Goal: Task Accomplishment & Management: Use online tool/utility

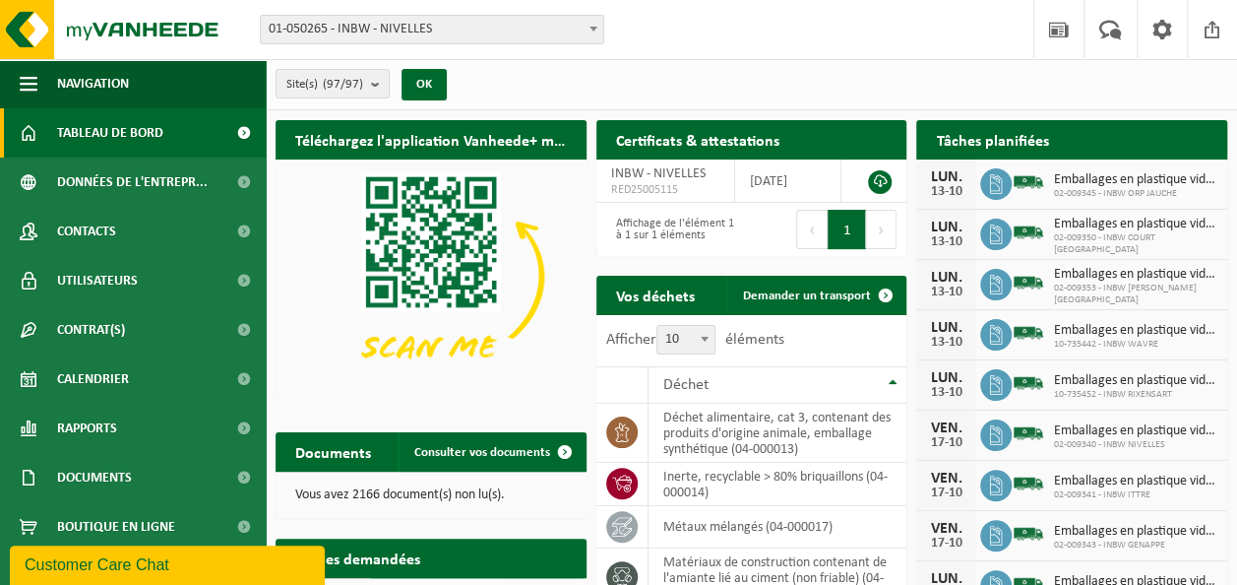
drag, startPoint x: 815, startPoint y: 67, endPoint x: 680, endPoint y: 107, distance: 140.7
click at [815, 67] on div "Site(s) (97/97) Tout sélectionner Tout désélectionner Sélectionner les actifs I…" at bounding box center [751, 84] width 971 height 51
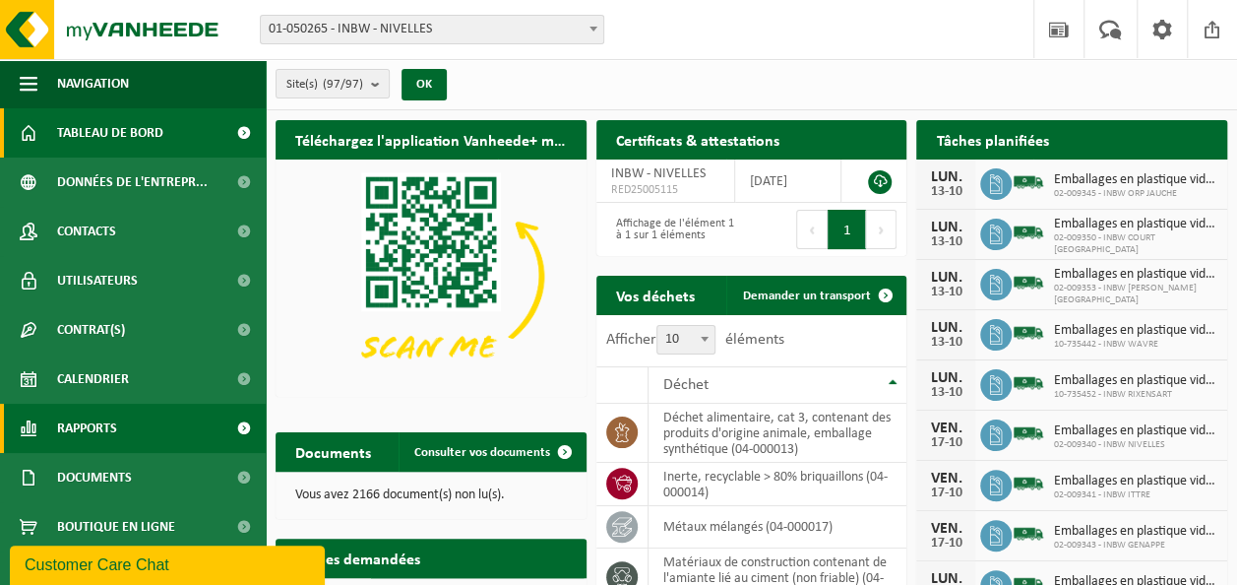
click at [118, 419] on link "Rapports" at bounding box center [133, 428] width 266 height 49
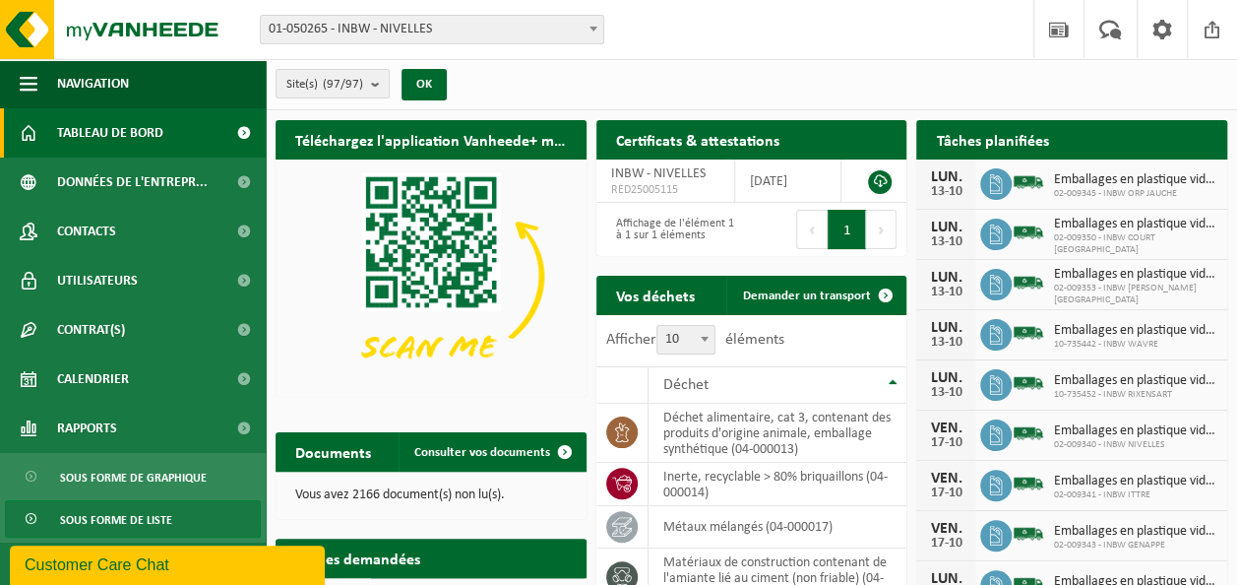
click at [146, 514] on span "Sous forme de liste" at bounding box center [116, 519] width 112 height 37
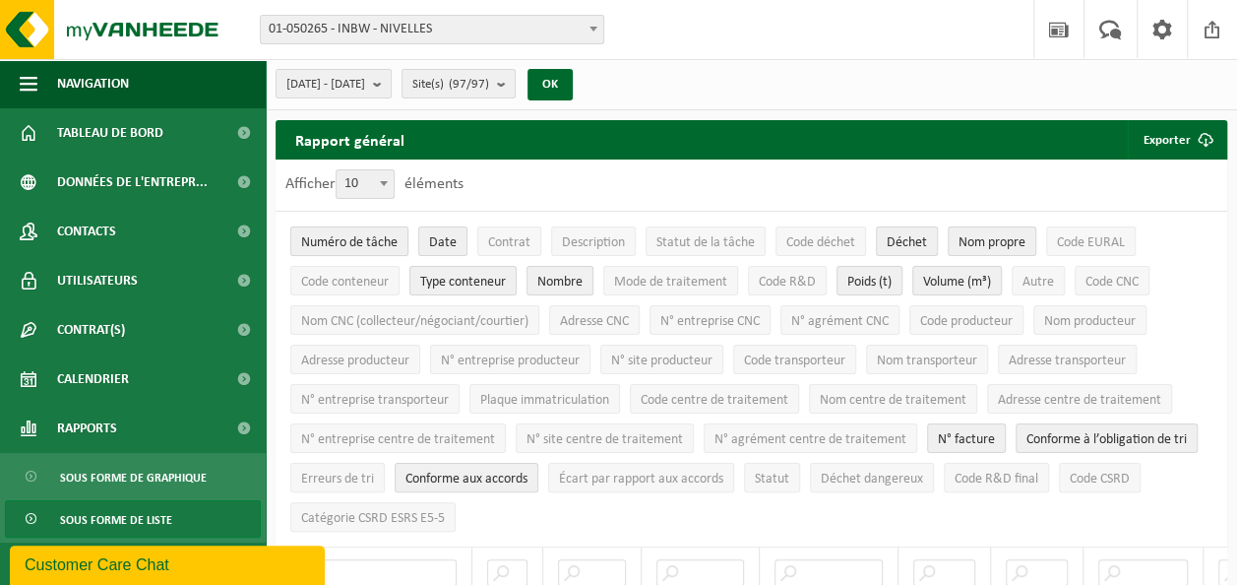
click at [379, 246] on span "Numéro de tâche" at bounding box center [349, 242] width 96 height 15
click at [365, 95] on span "[DATE] - [DATE]" at bounding box center [325, 85] width 79 height 30
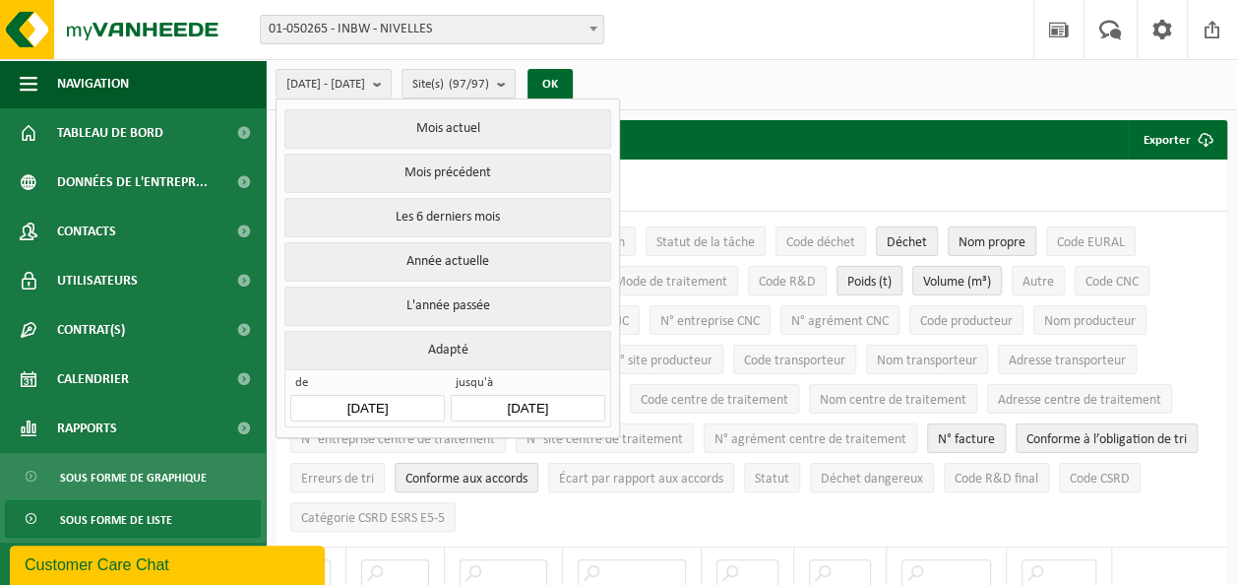
click at [352, 408] on input "[DATE]" at bounding box center [367, 408] width 154 height 27
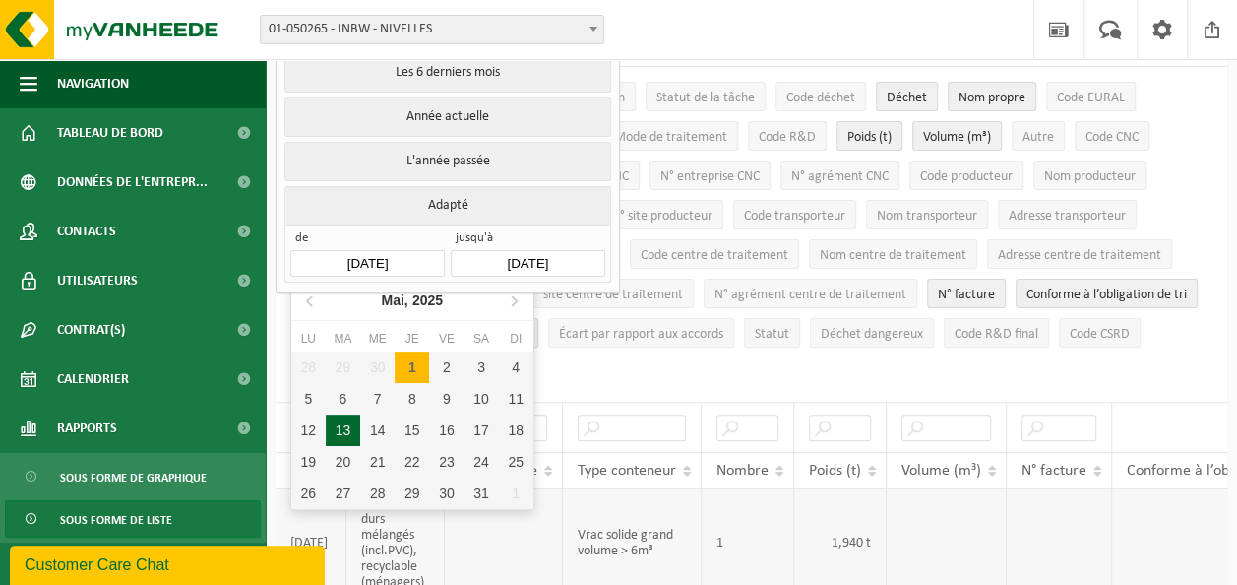
scroll to position [246, 0]
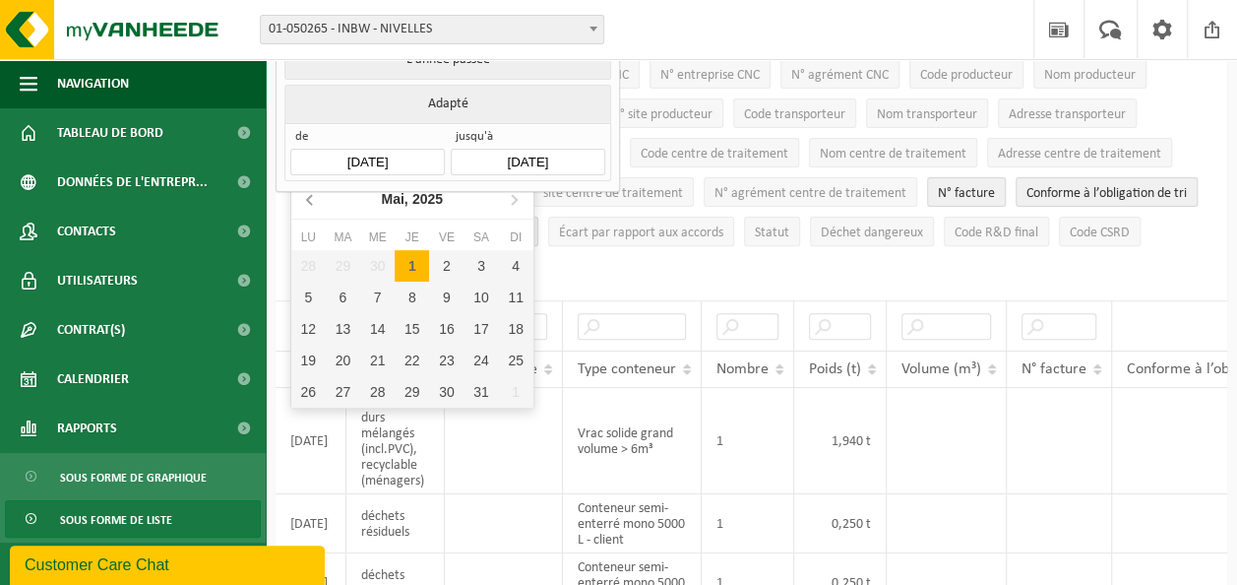
click at [313, 211] on icon at bounding box center [310, 198] width 31 height 31
click at [506, 196] on icon at bounding box center [513, 198] width 31 height 31
click at [509, 196] on icon at bounding box center [513, 198] width 31 height 31
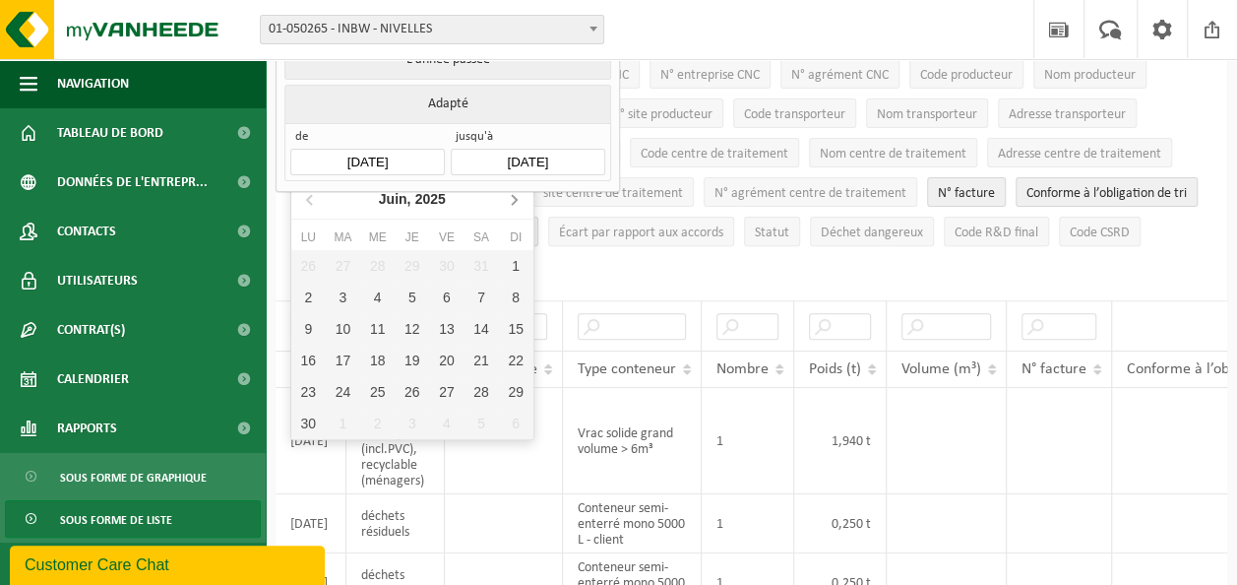
click at [509, 196] on icon at bounding box center [513, 198] width 31 height 31
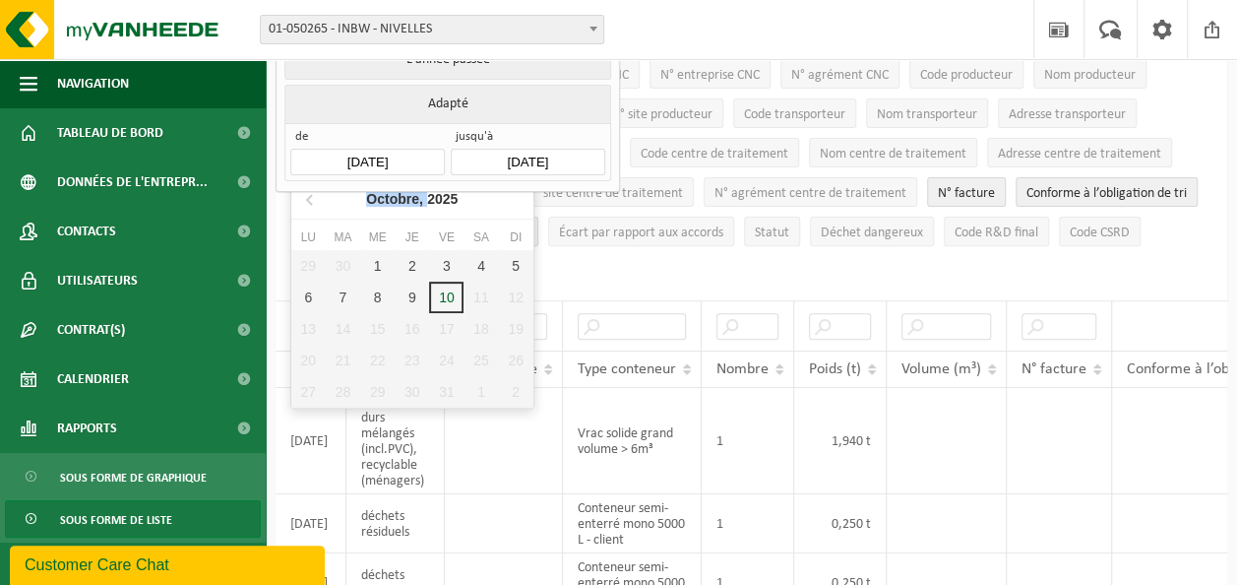
click at [509, 196] on nav "Octobre, 2025" at bounding box center [412, 199] width 242 height 40
click at [380, 260] on div "1" at bounding box center [377, 265] width 34 height 31
type input "[DATE]"
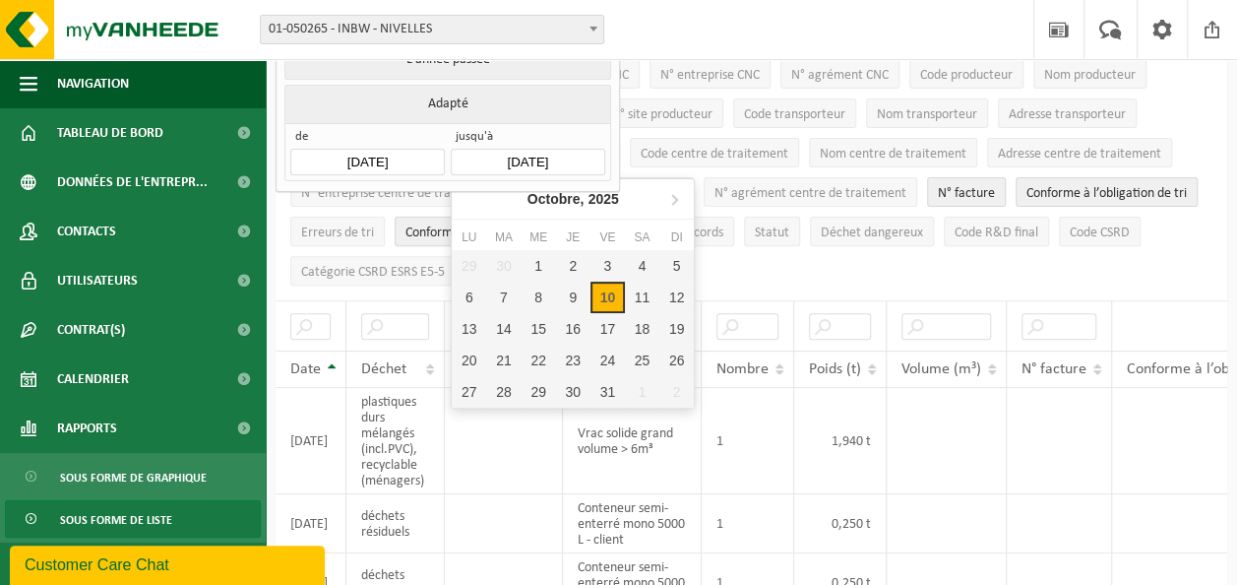
click at [551, 150] on input "[DATE]" at bounding box center [528, 162] width 154 height 27
click at [603, 298] on div "10" at bounding box center [608, 296] width 34 height 31
type input "[DATE]"
click at [759, 274] on ul "Numéro de tâche Date Contrat Description Statut de la tâche Code déchet Déchet …" at bounding box center [752, 133] width 952 height 335
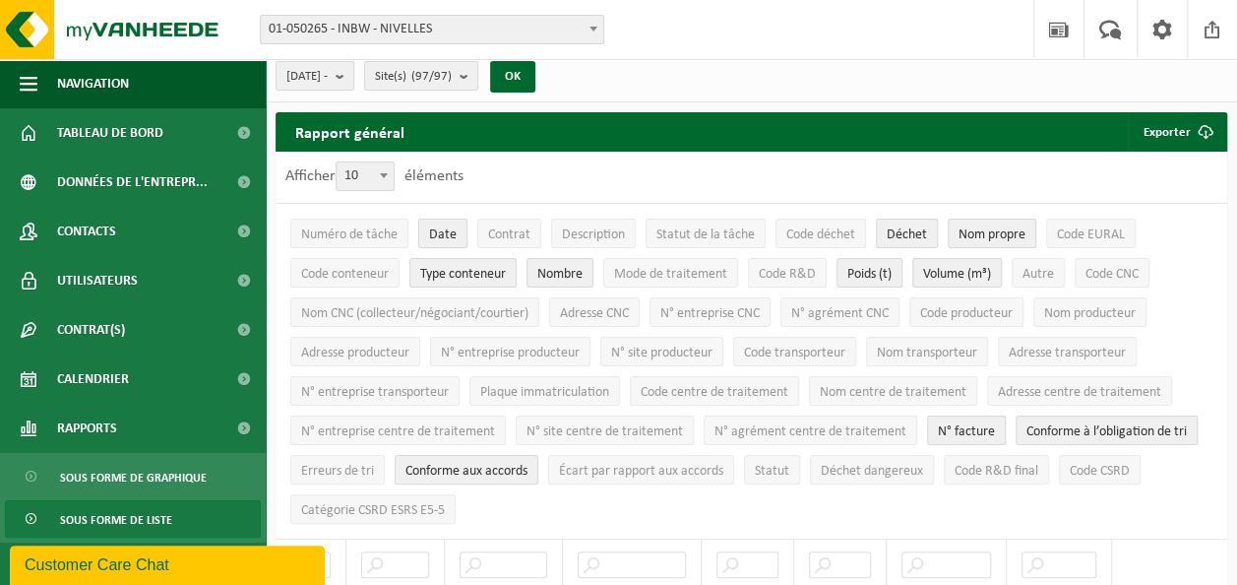
scroll to position [0, 0]
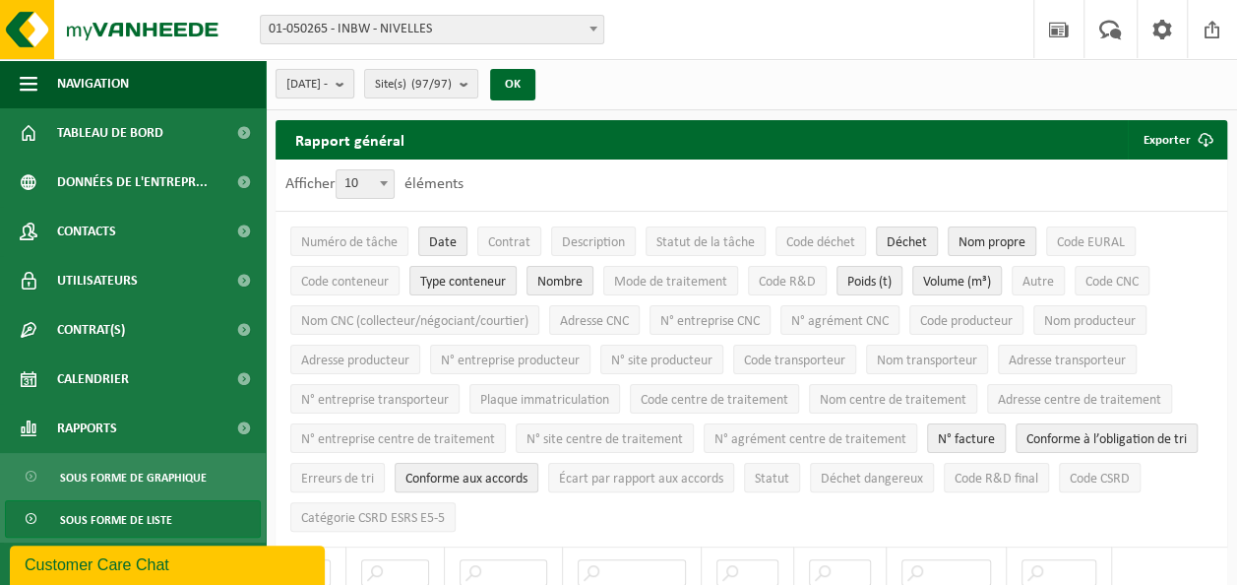
click at [353, 81] on b "submit" at bounding box center [345, 84] width 18 height 28
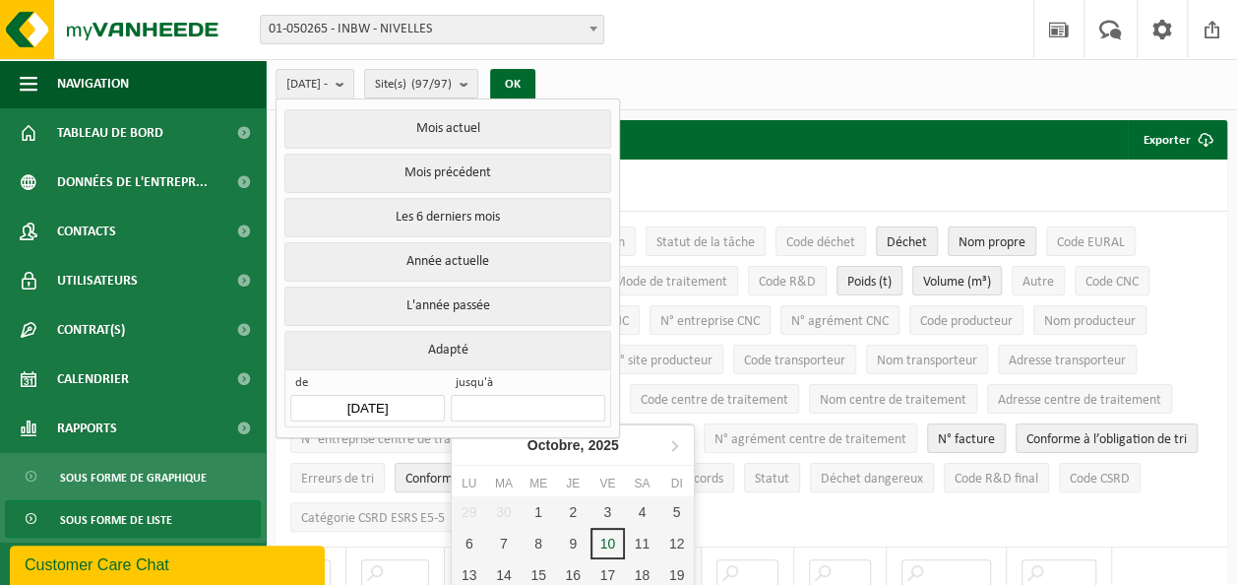
click at [507, 395] on input "text" at bounding box center [528, 408] width 154 height 27
click at [607, 533] on div "10" at bounding box center [608, 543] width 34 height 31
type input "[DATE]"
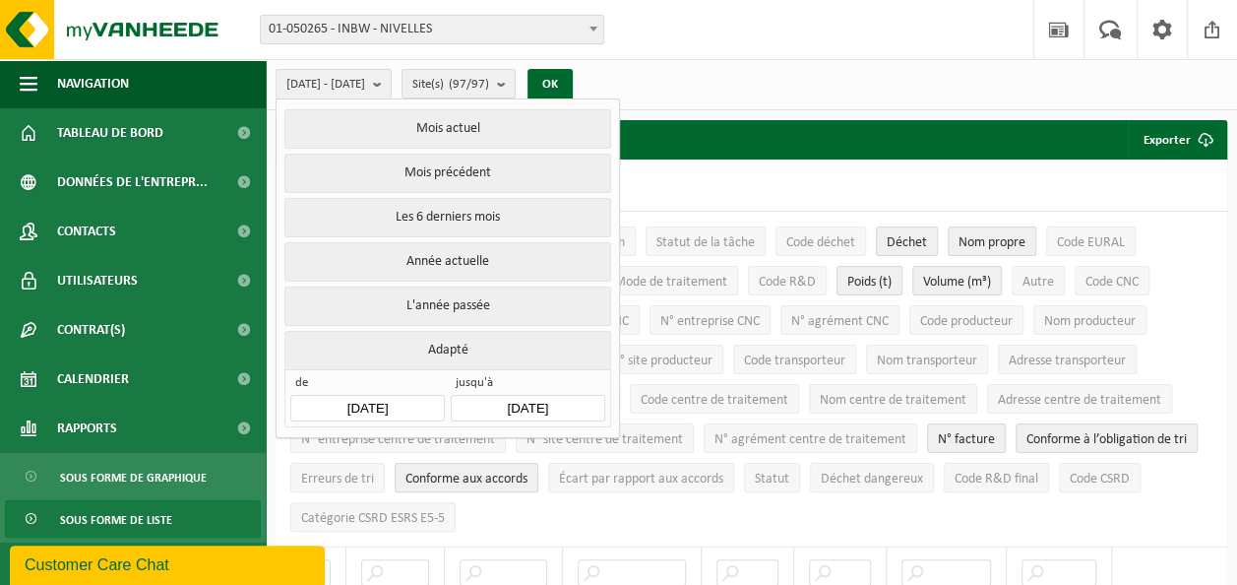
click at [711, 196] on div "Afficher 10 25 50 100 10 éléments" at bounding box center [752, 184] width 952 height 51
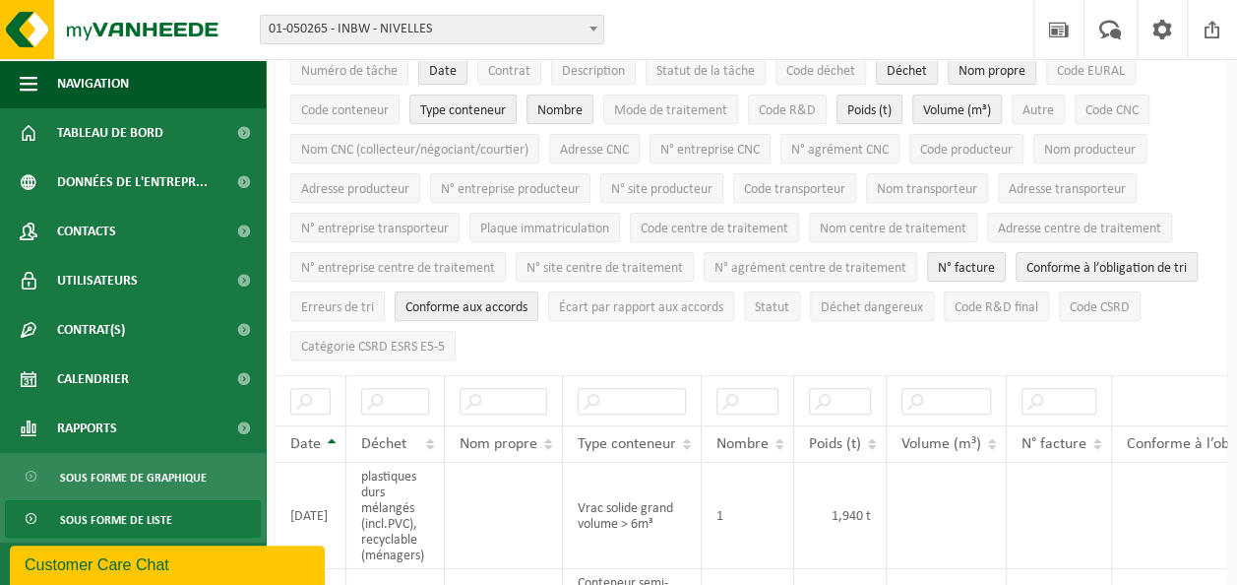
scroll to position [172, 0]
click at [941, 111] on span "Volume (m³)" at bounding box center [957, 109] width 68 height 15
click at [967, 260] on span "N° facture" at bounding box center [966, 267] width 57 height 15
click at [1053, 263] on span "Conforme à l’obligation de tri" at bounding box center [1107, 267] width 160 height 15
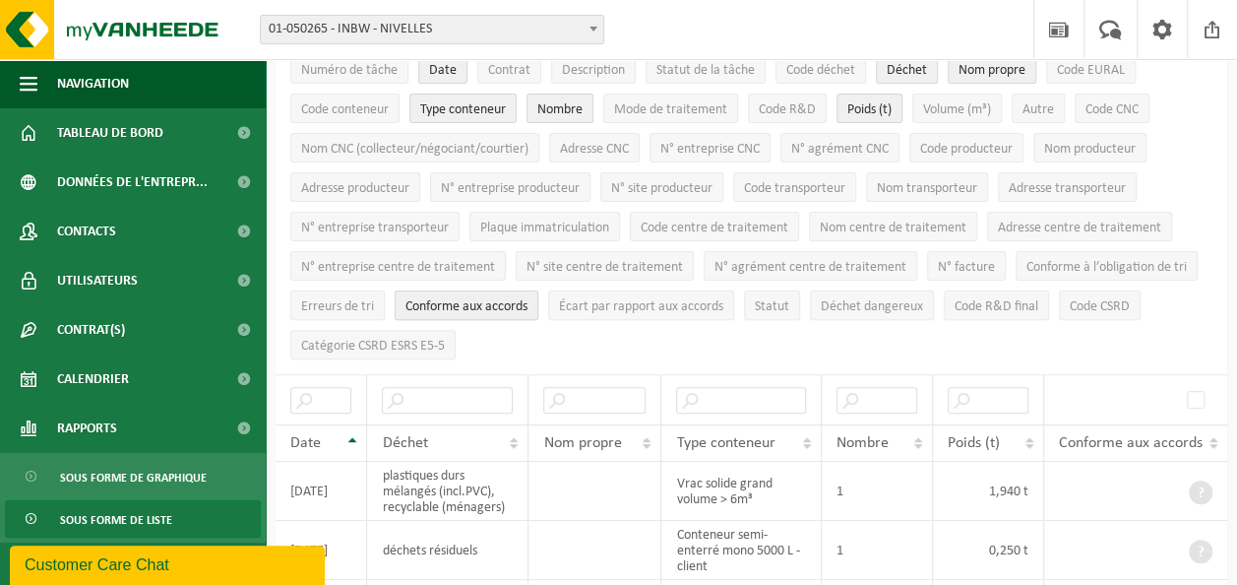
click at [479, 299] on span "Conforme aux accords" at bounding box center [466, 306] width 122 height 15
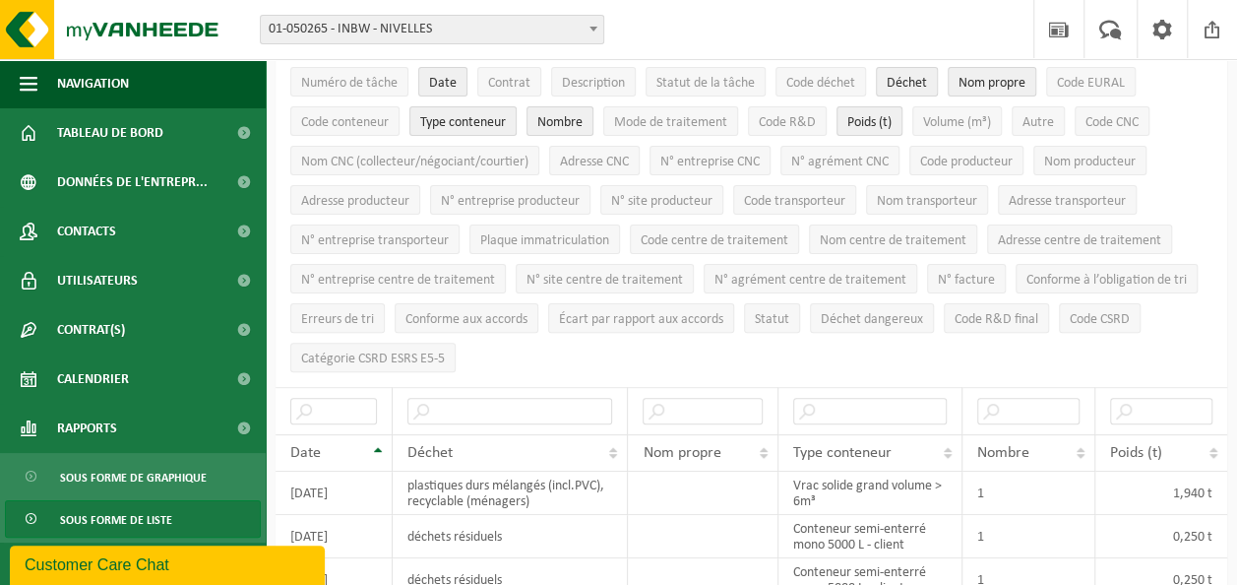
scroll to position [98, 0]
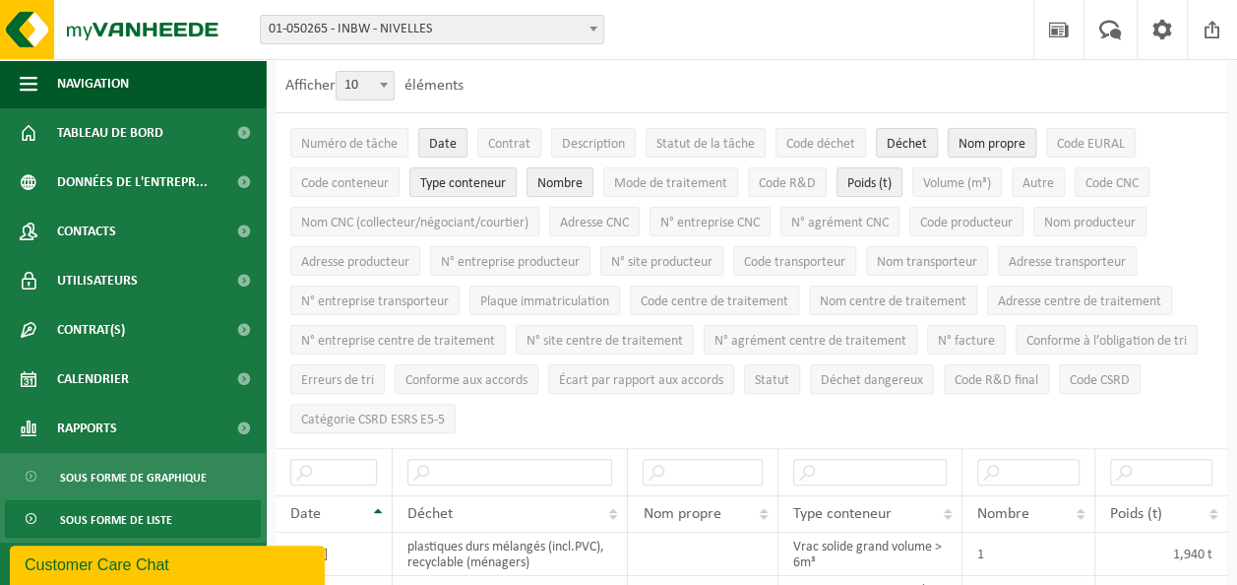
click at [979, 138] on span "Nom propre" at bounding box center [992, 144] width 67 height 15
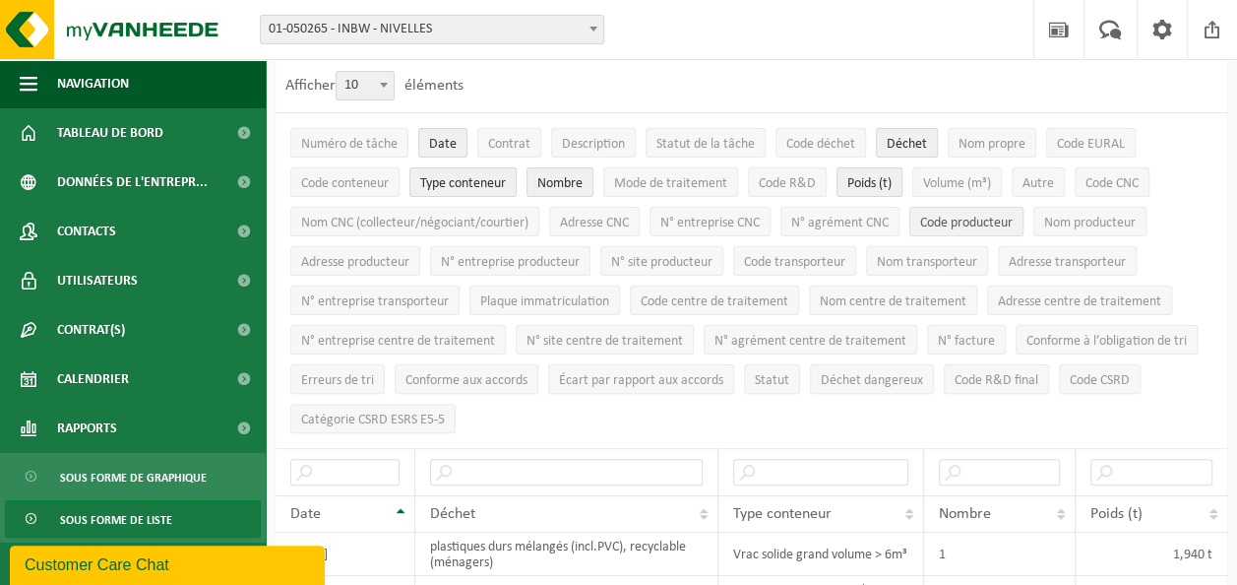
click at [969, 224] on span "Code producteur" at bounding box center [966, 223] width 93 height 15
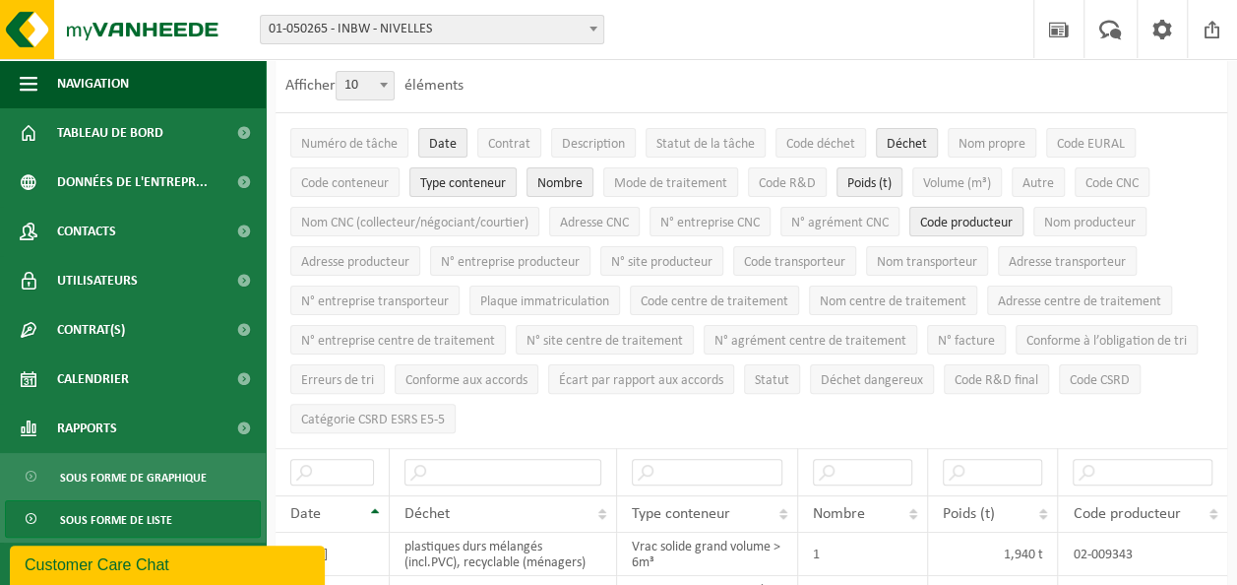
click at [969, 224] on span "Code producteur" at bounding box center [966, 223] width 93 height 15
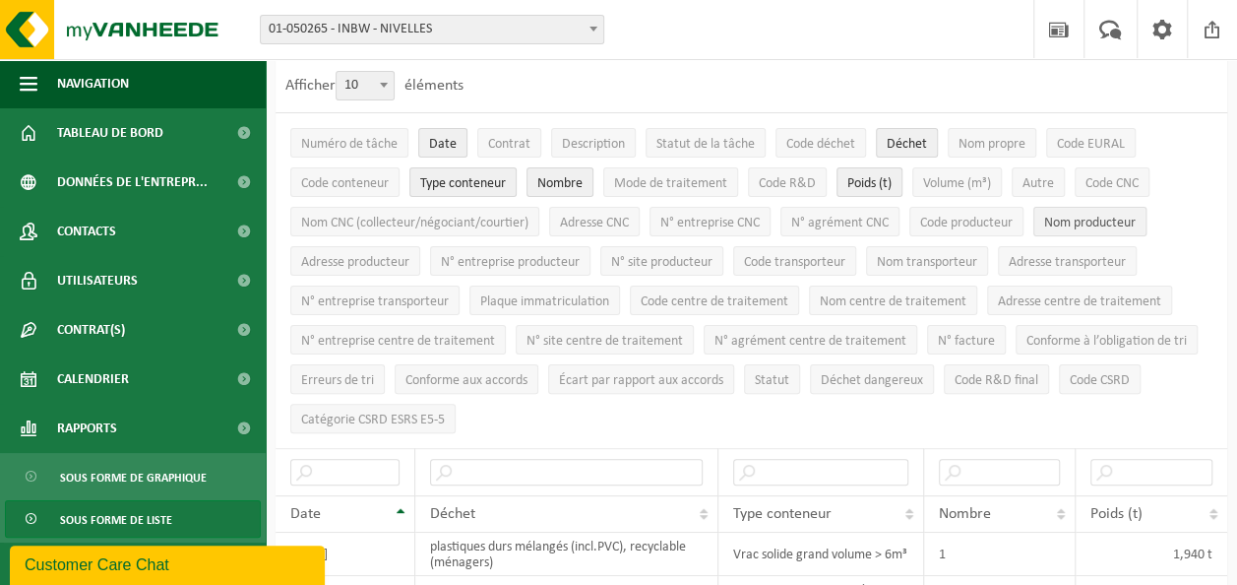
click at [1057, 222] on span "Nom producteur" at bounding box center [1090, 223] width 92 height 15
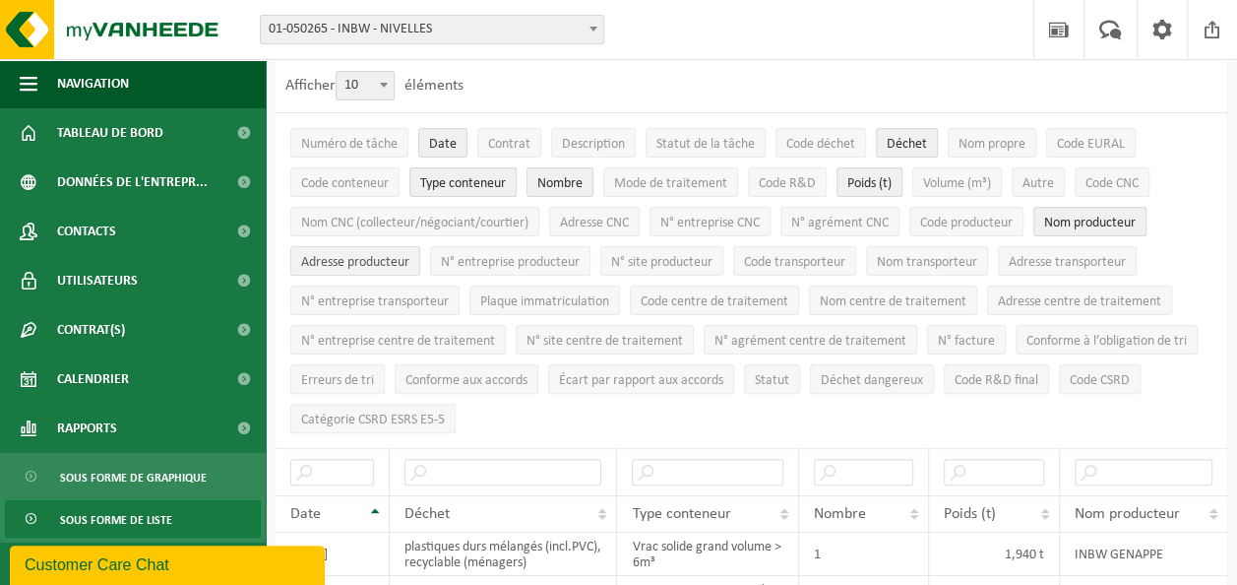
click at [361, 261] on span "Adresse producteur" at bounding box center [355, 262] width 108 height 15
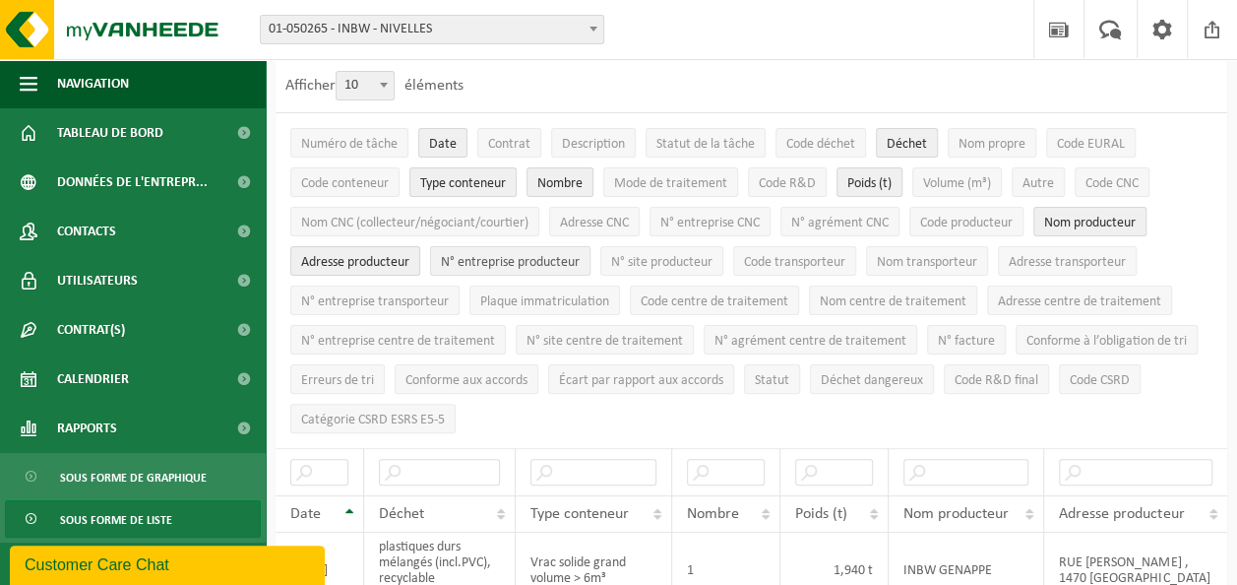
click at [500, 261] on span "N° entreprise producteur" at bounding box center [510, 262] width 139 height 15
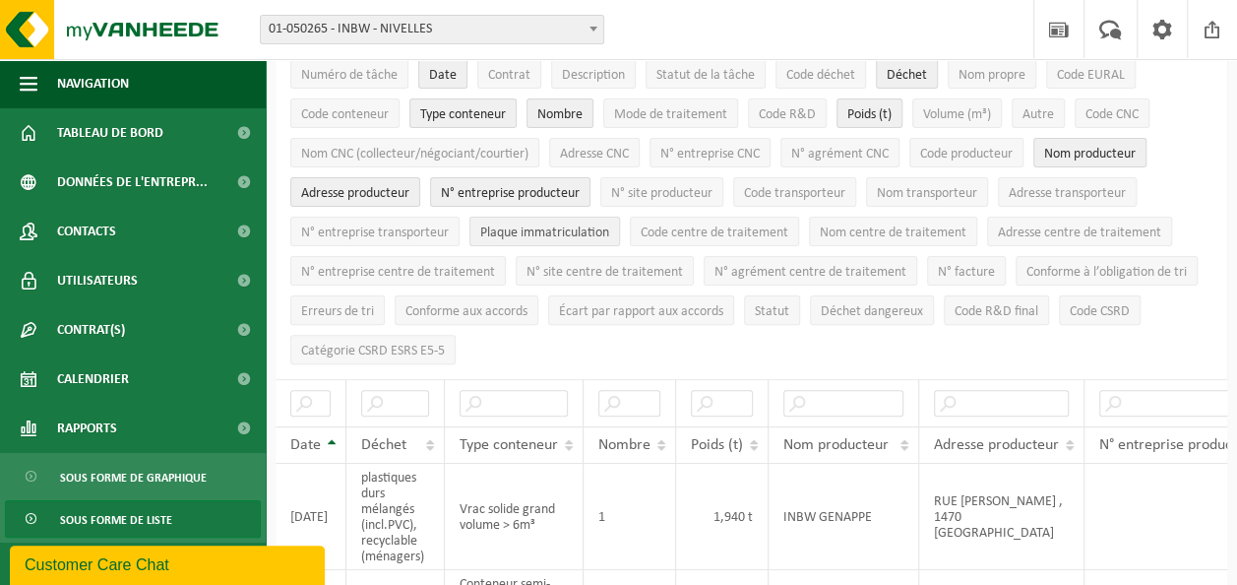
scroll to position [172, 0]
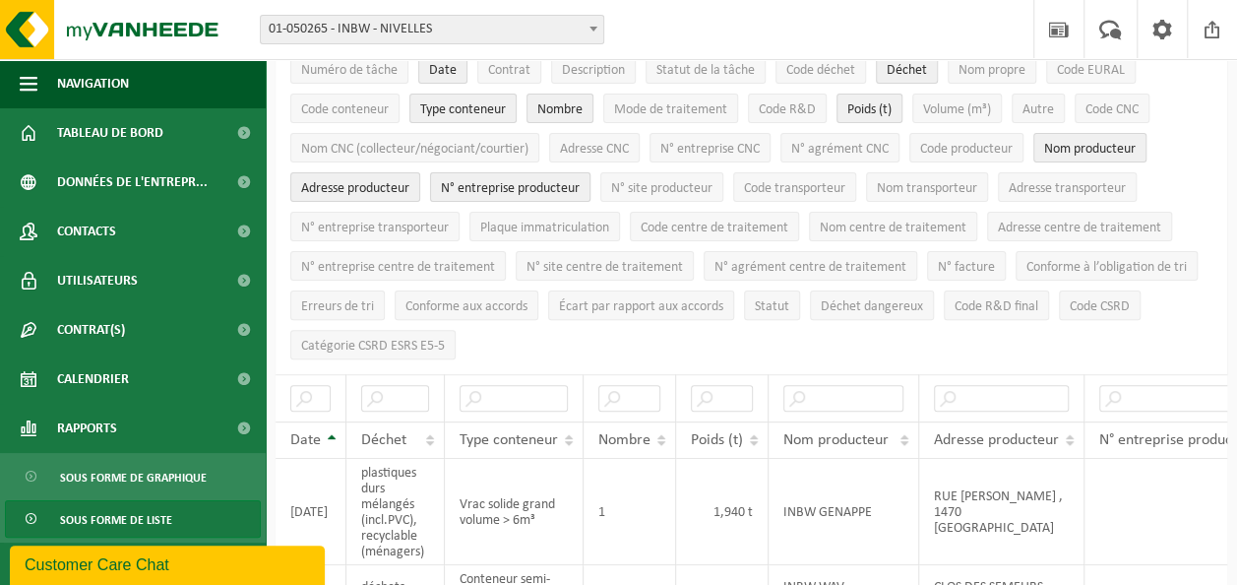
click at [503, 186] on span "N° entreprise producteur" at bounding box center [510, 188] width 139 height 15
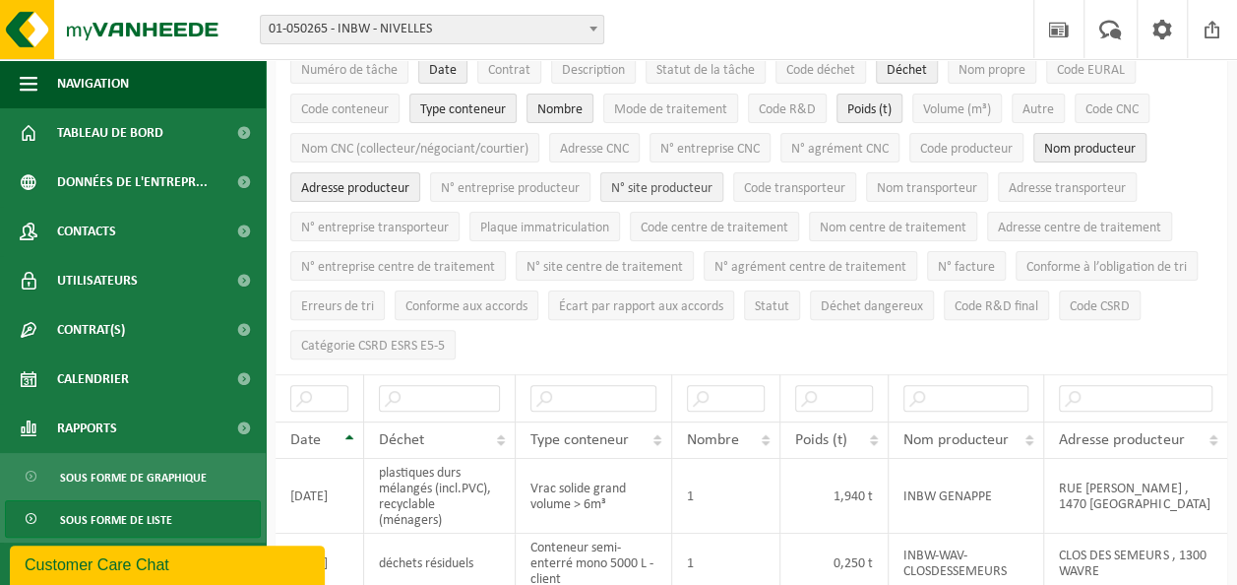
click at [659, 181] on span "N° site producteur" at bounding box center [661, 188] width 101 height 15
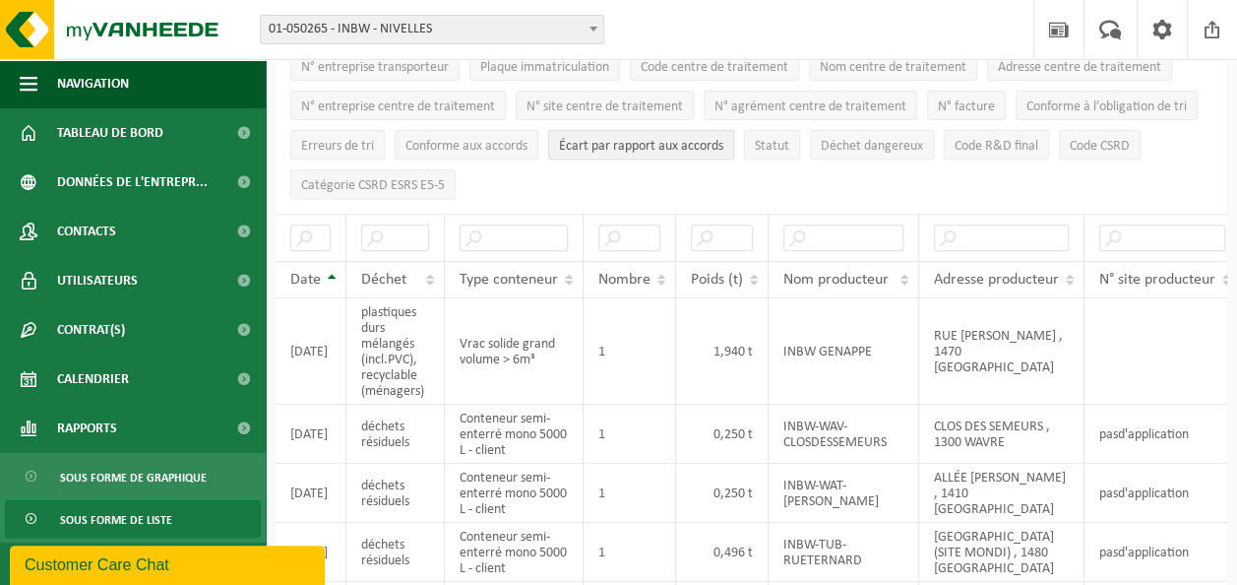
scroll to position [221, 0]
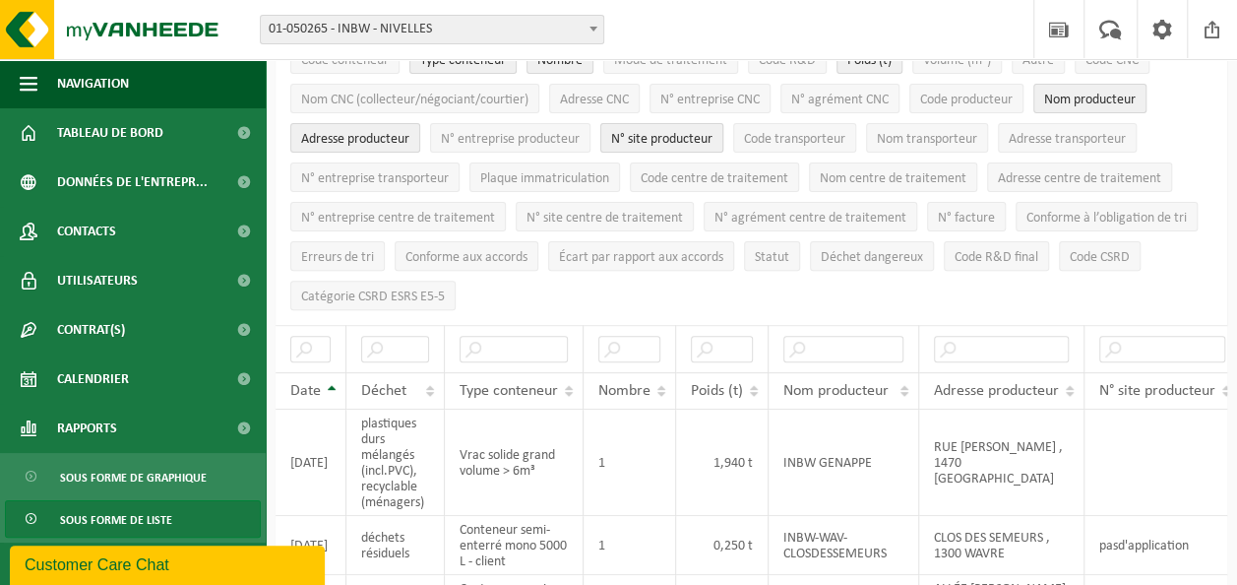
click at [637, 132] on span "N° site producteur" at bounding box center [661, 139] width 101 height 15
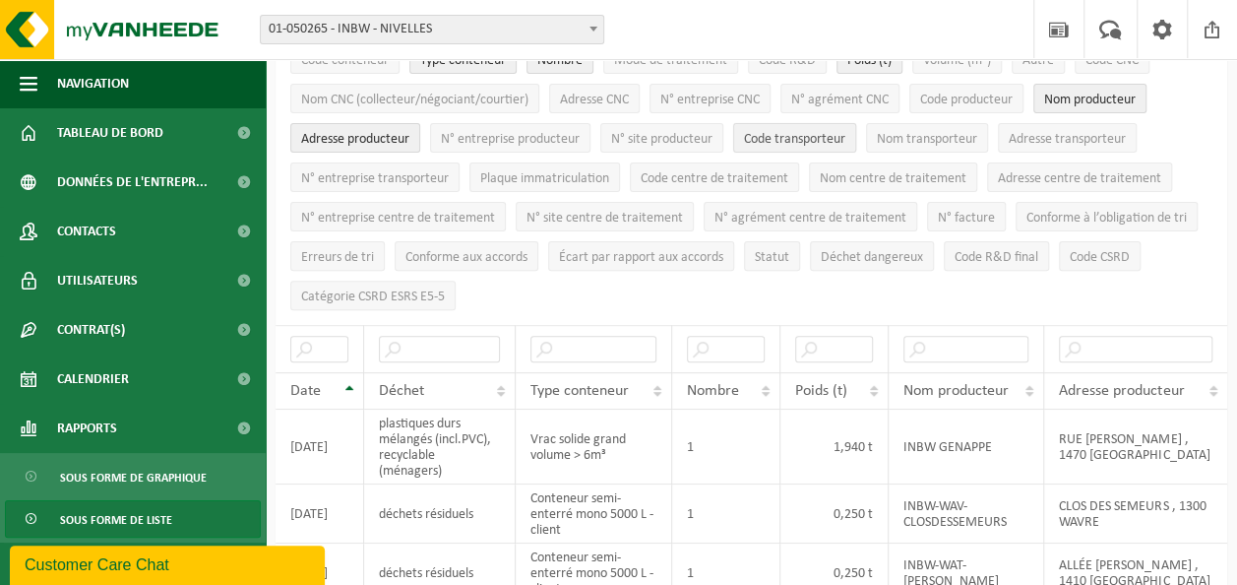
click at [816, 141] on span "Code transporteur" at bounding box center [794, 139] width 101 height 15
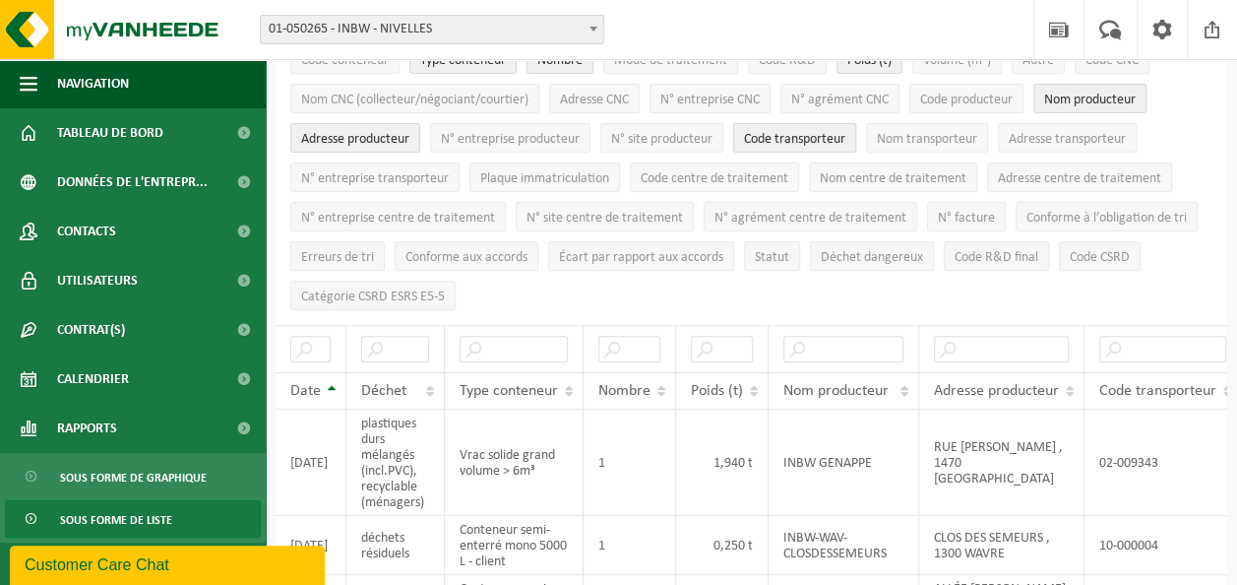
click at [816, 141] on span "Code transporteur" at bounding box center [794, 139] width 101 height 15
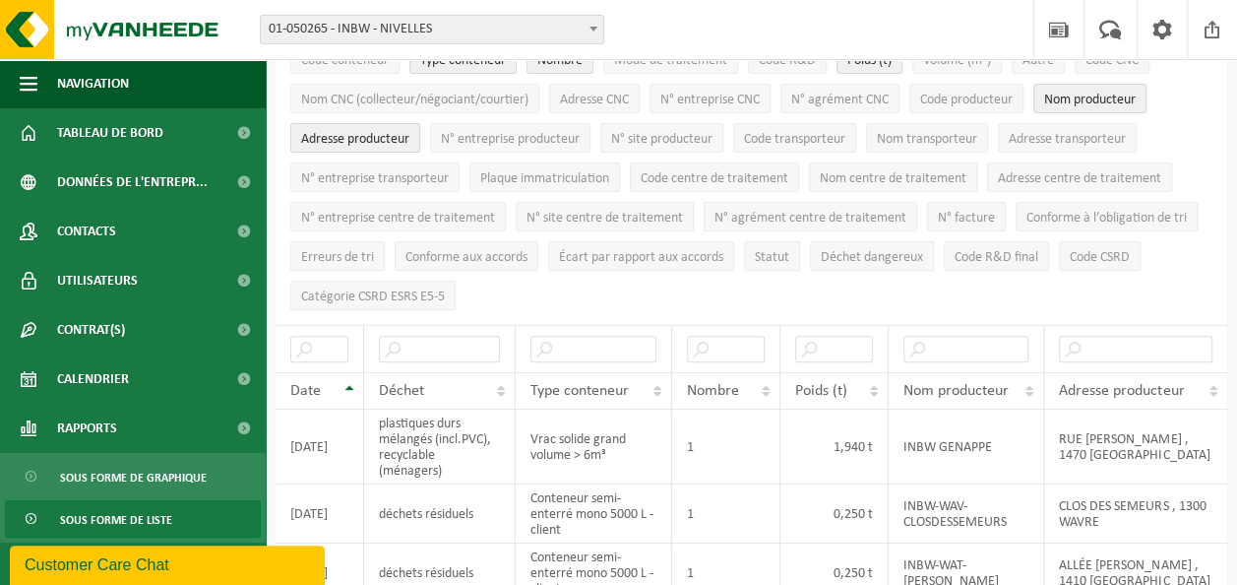
click at [372, 134] on span "Adresse producteur" at bounding box center [355, 139] width 108 height 15
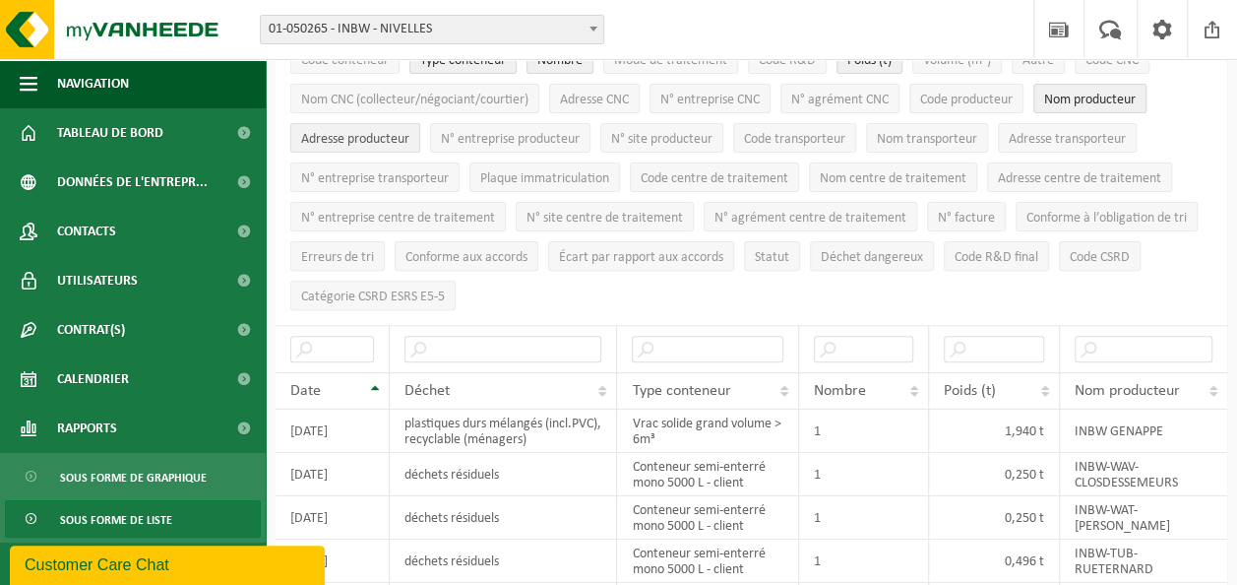
click at [372, 134] on span "Adresse producteur" at bounding box center [355, 139] width 108 height 15
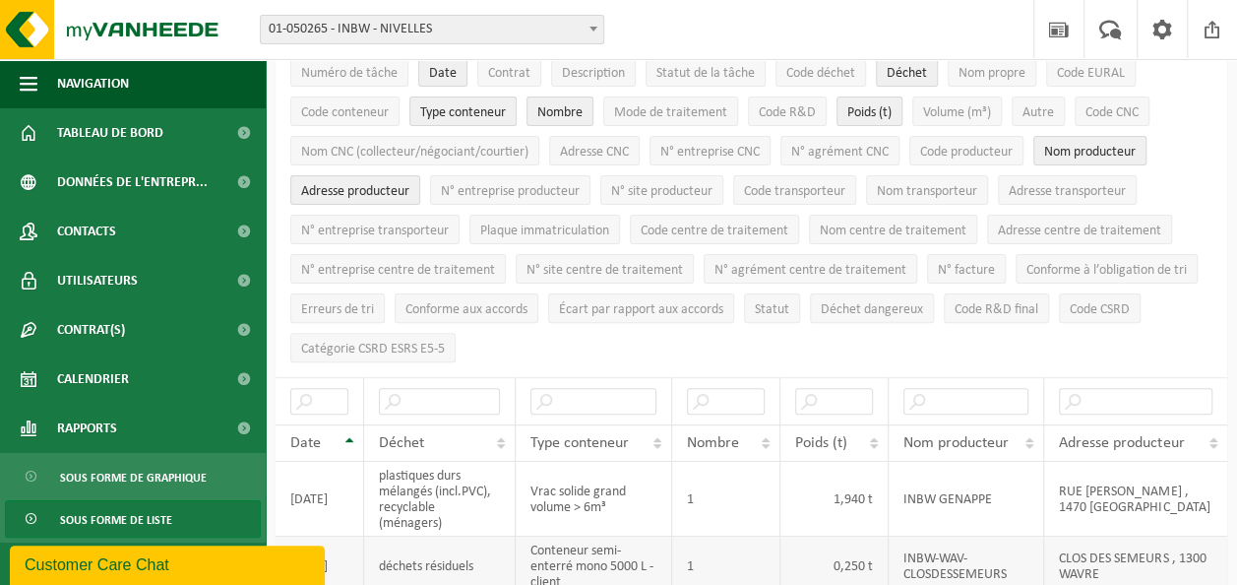
scroll to position [0, 0]
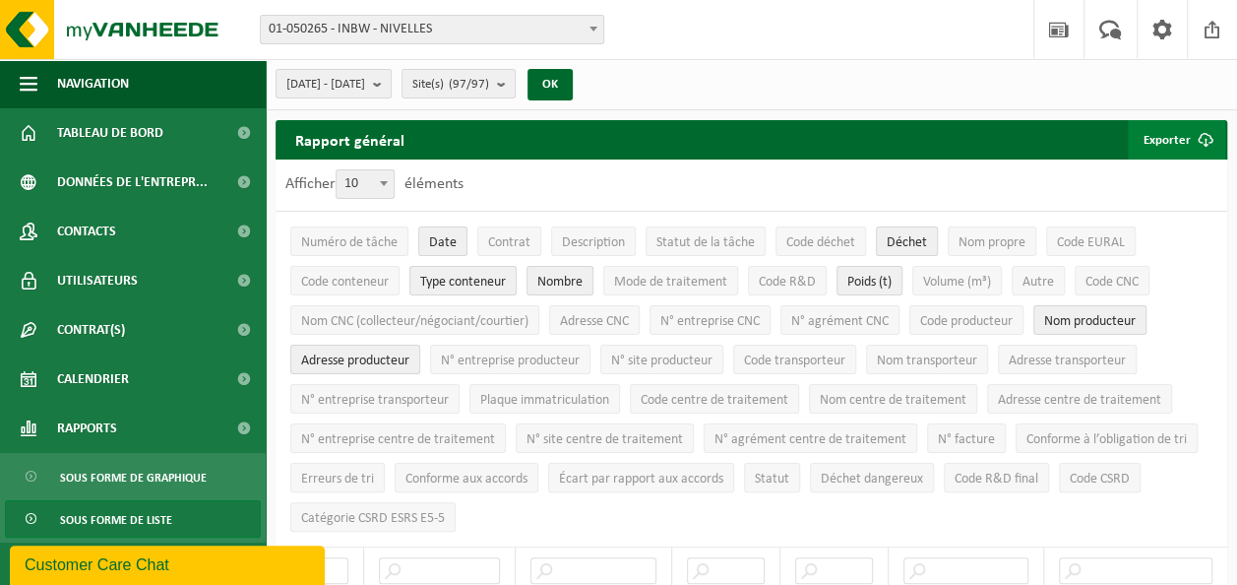
click at [1166, 137] on button "Exporter" at bounding box center [1176, 139] width 97 height 39
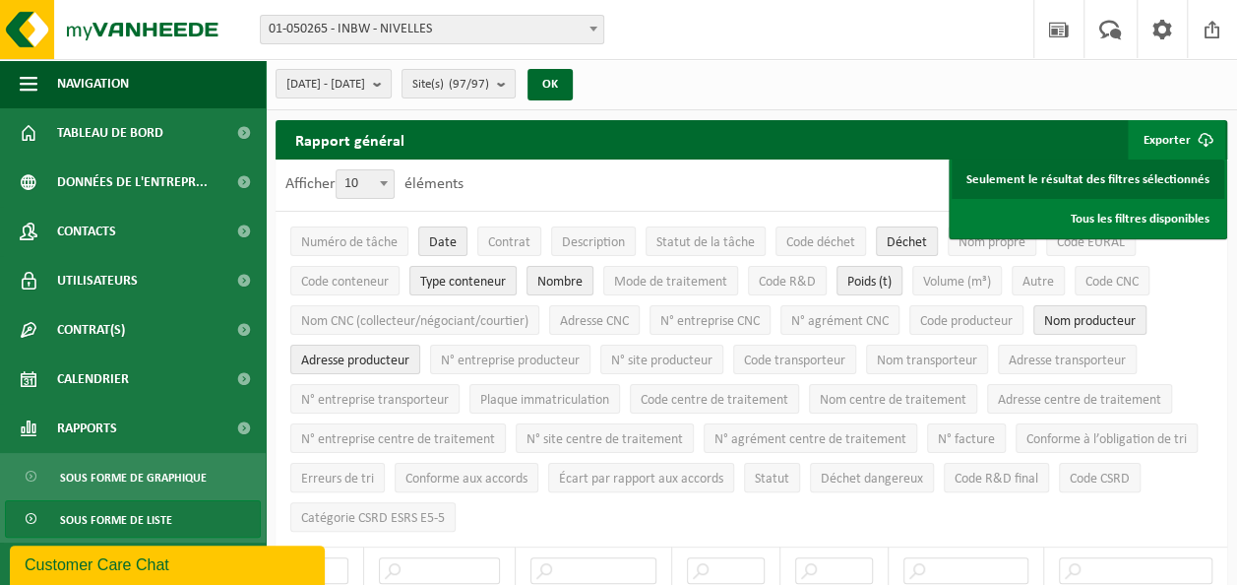
click at [1150, 184] on link "Seulement le résultat des filtres sélectionnés" at bounding box center [1088, 178] width 273 height 39
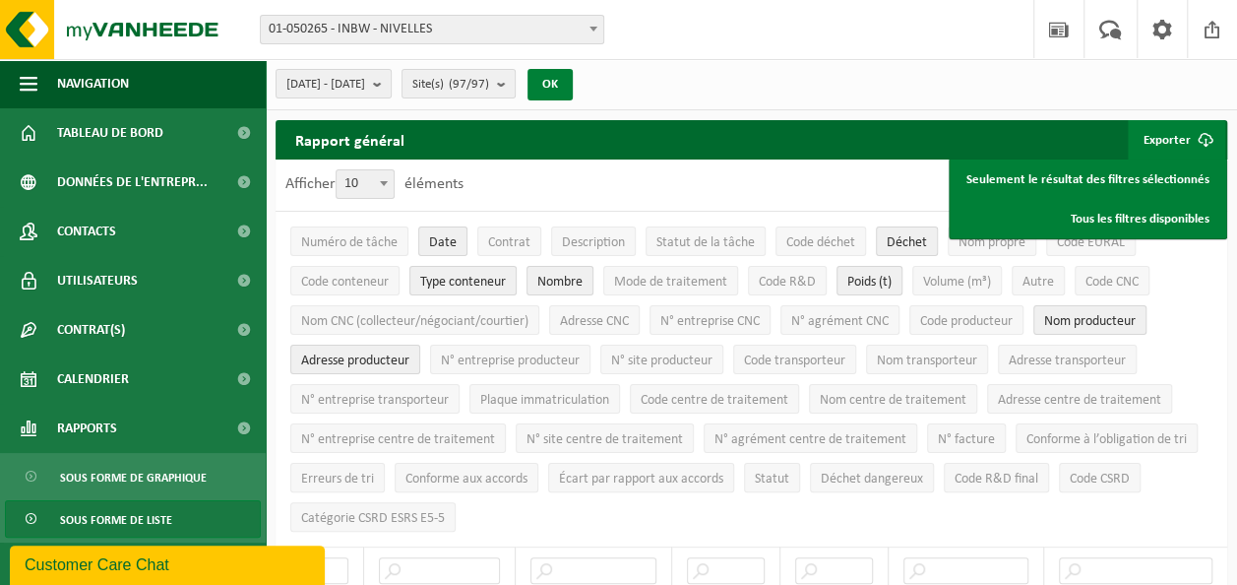
click at [573, 86] on button "OK" at bounding box center [550, 84] width 45 height 31
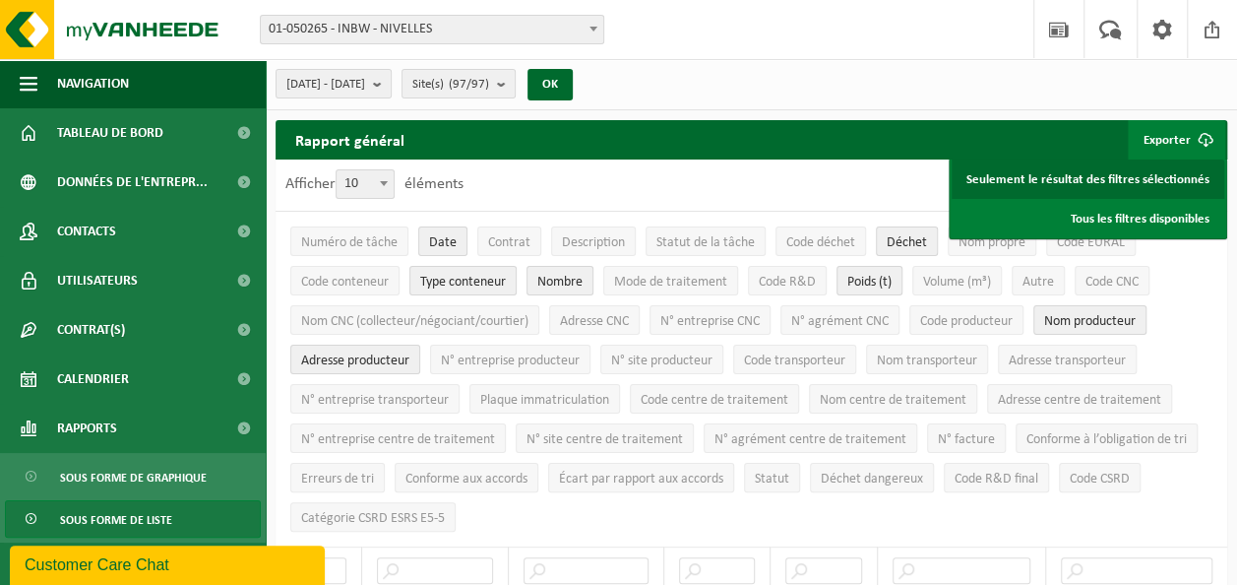
click at [1180, 171] on link "Seulement le résultat des filtres sélectionnés" at bounding box center [1088, 178] width 273 height 39
click at [722, 42] on div "Site: 01-050265 - INBW - NIVELLES 10-836871 - IN BW ASSOCIATION INTERCOMMUNALE …" at bounding box center [618, 30] width 1237 height 60
